Goal: Information Seeking & Learning: Learn about a topic

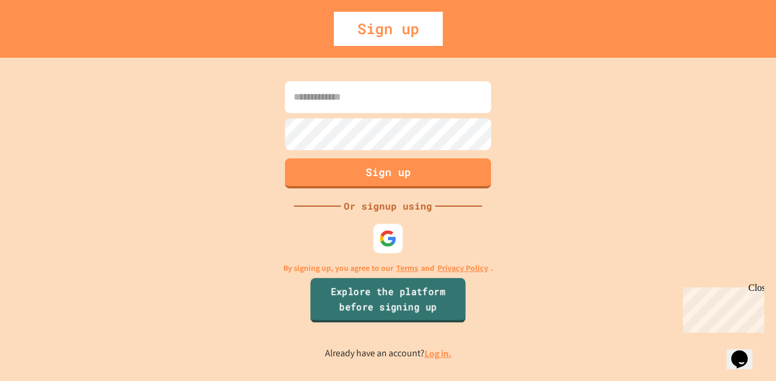
click at [363, 312] on link "Explore the platform before signing up" at bounding box center [387, 300] width 155 height 45
click at [390, 241] on img at bounding box center [387, 237] width 19 height 19
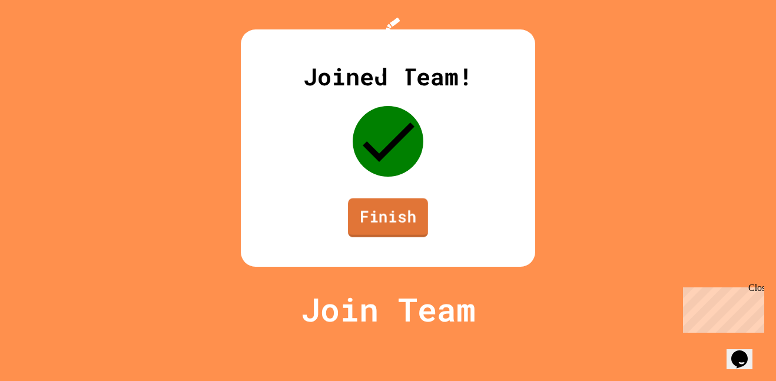
click at [374, 237] on link "Finish" at bounding box center [388, 217] width 80 height 39
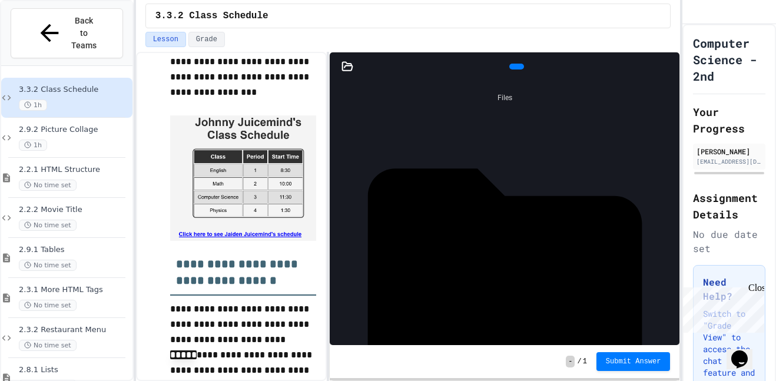
scroll to position [1538, 0]
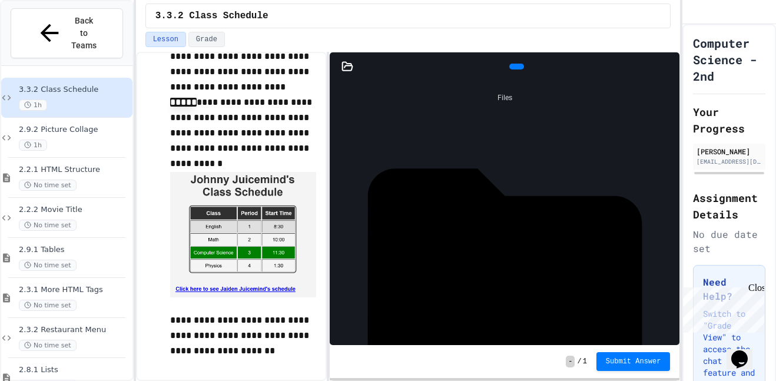
click at [515, 67] on icon at bounding box center [515, 67] width 0 height 0
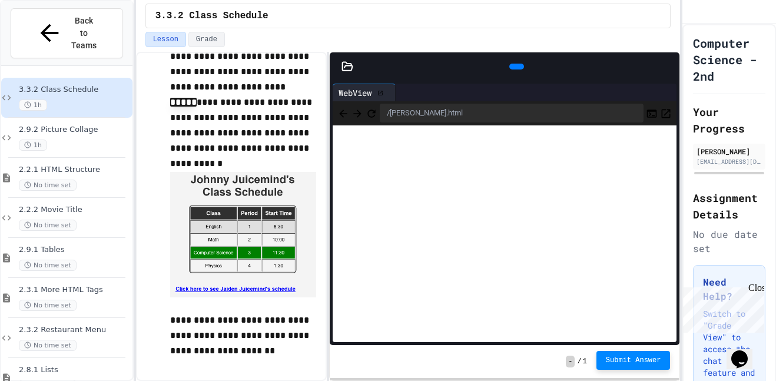
click at [616, 357] on span "Submit Answer" at bounding box center [633, 359] width 55 height 9
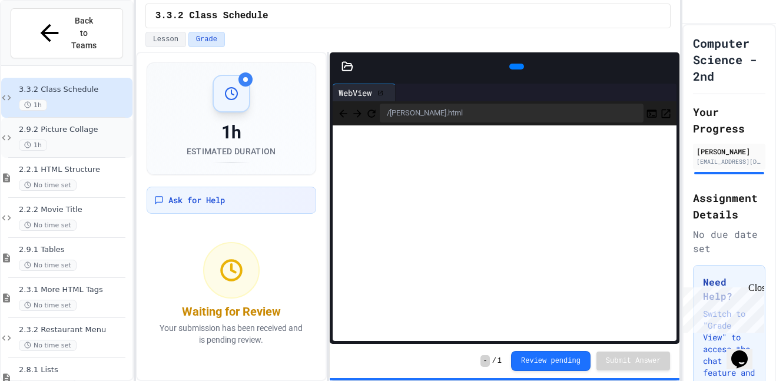
click at [81, 125] on span "2.9.2 Picture Collage" at bounding box center [74, 130] width 111 height 10
